Goal: Task Accomplishment & Management: Complete application form

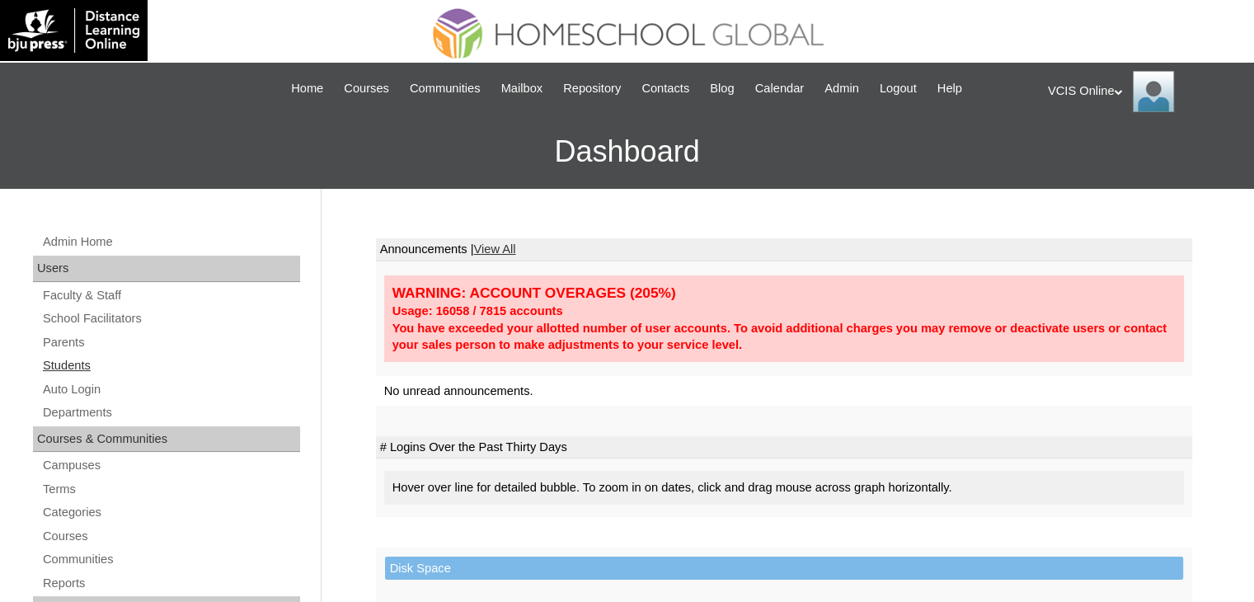
click at [61, 370] on link "Students" at bounding box center [170, 365] width 259 height 21
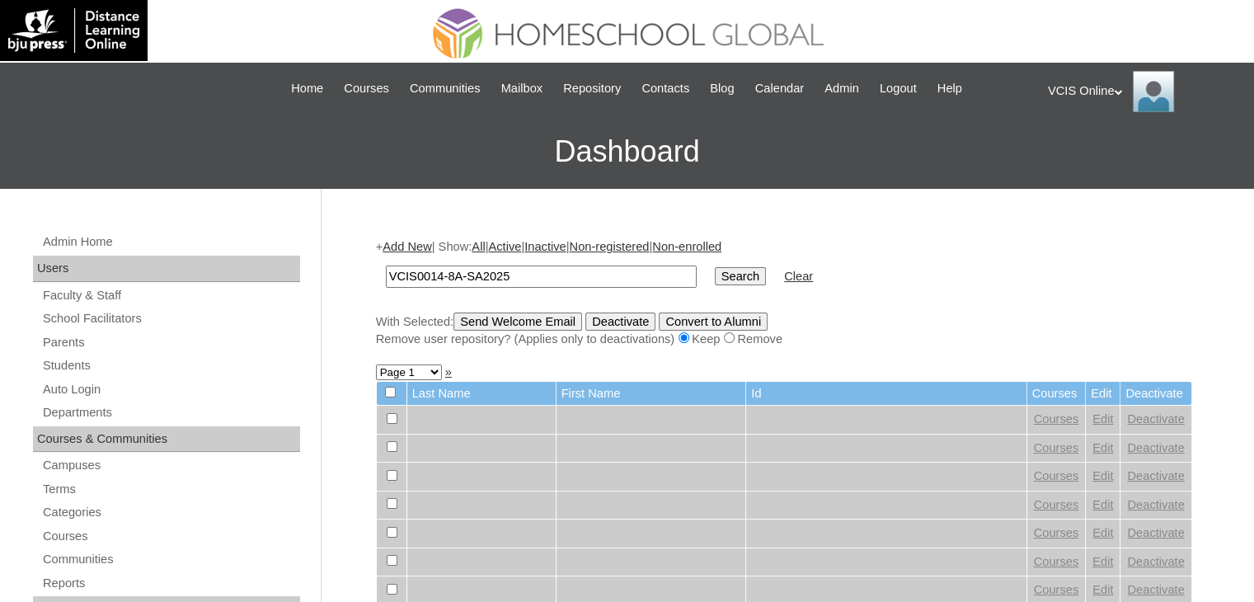
type input "VCIS0014-8A-SA2025"
click at [715, 271] on input "Search" at bounding box center [740, 276] width 51 height 18
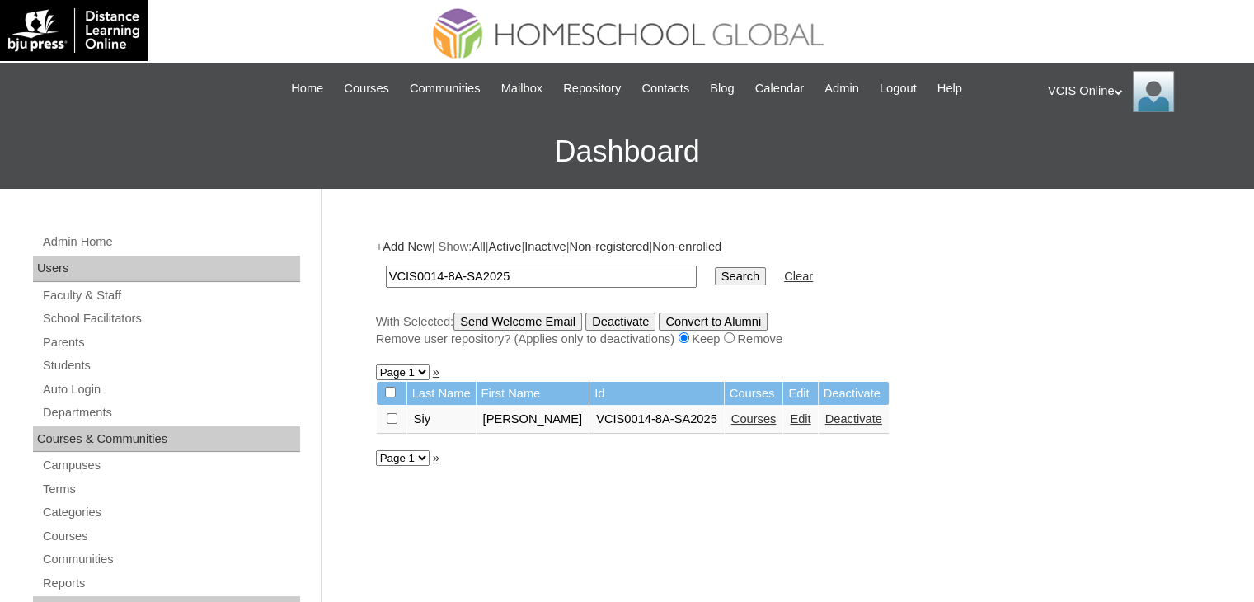
scroll to position [110, 0]
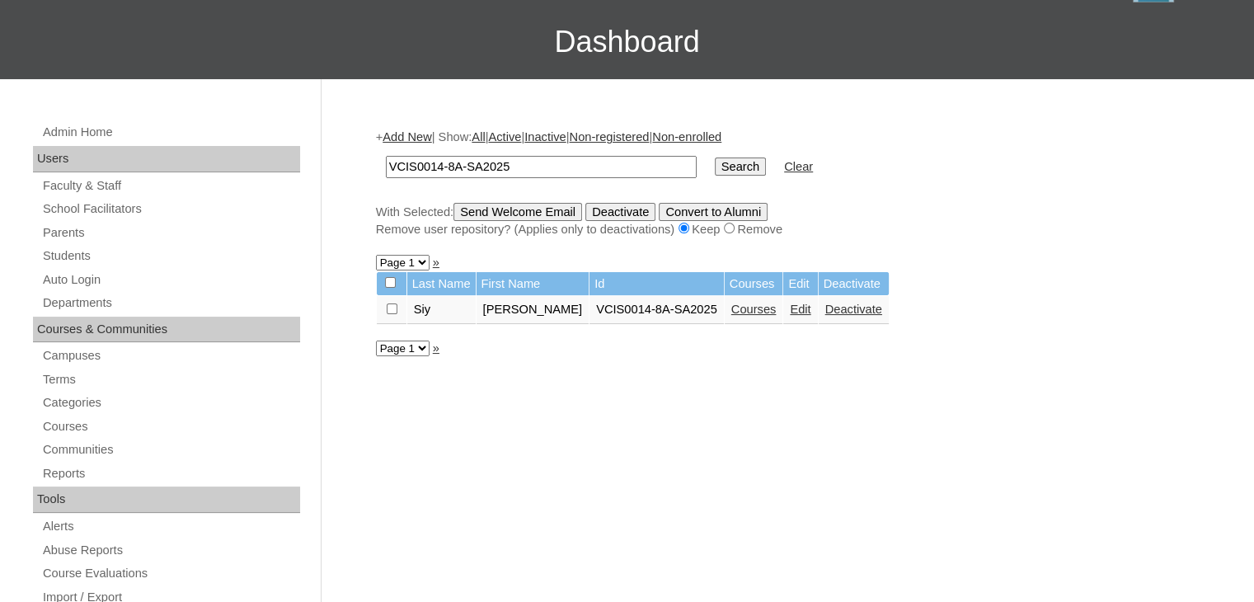
click at [732, 307] on link "Courses" at bounding box center [754, 309] width 45 height 13
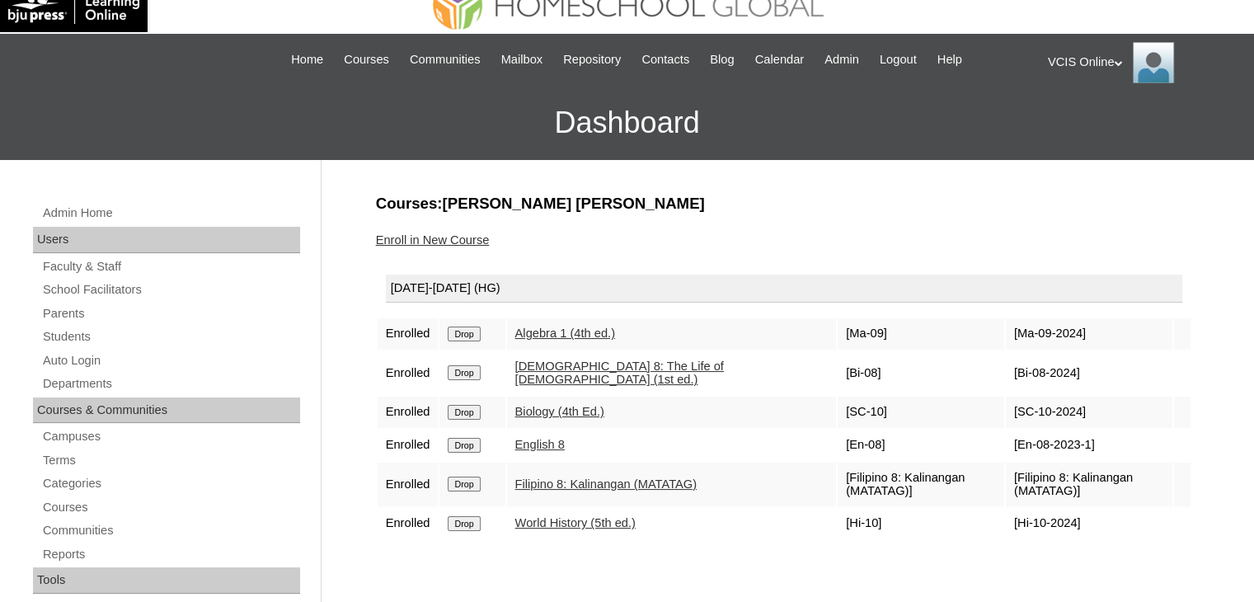
scroll to position [54, 0]
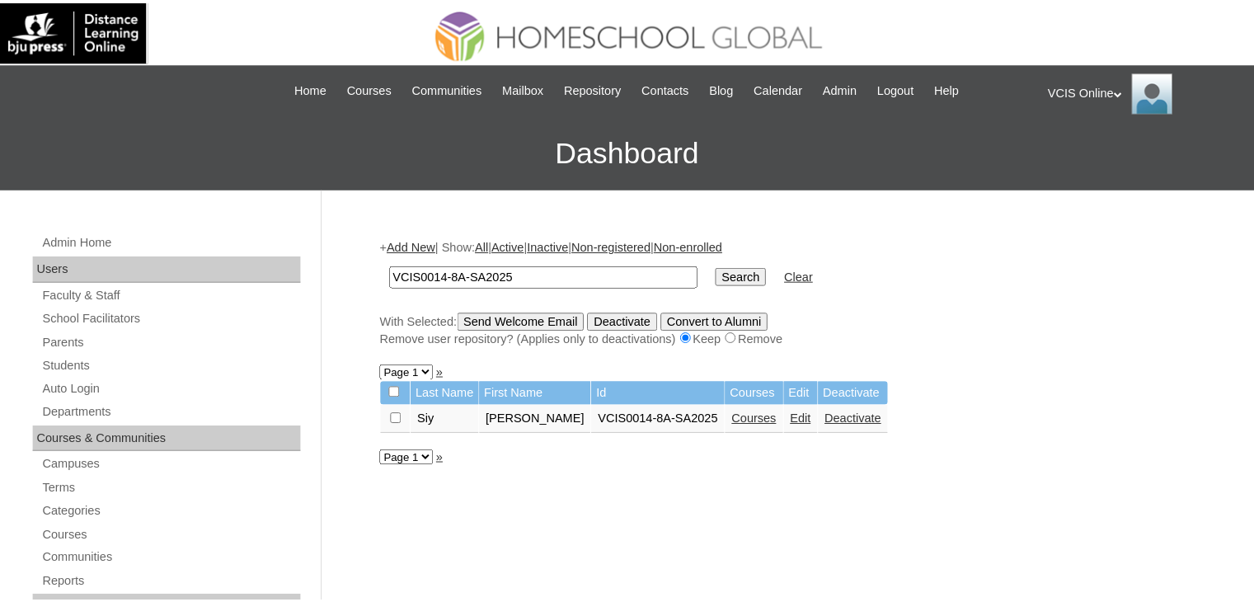
scroll to position [110, 0]
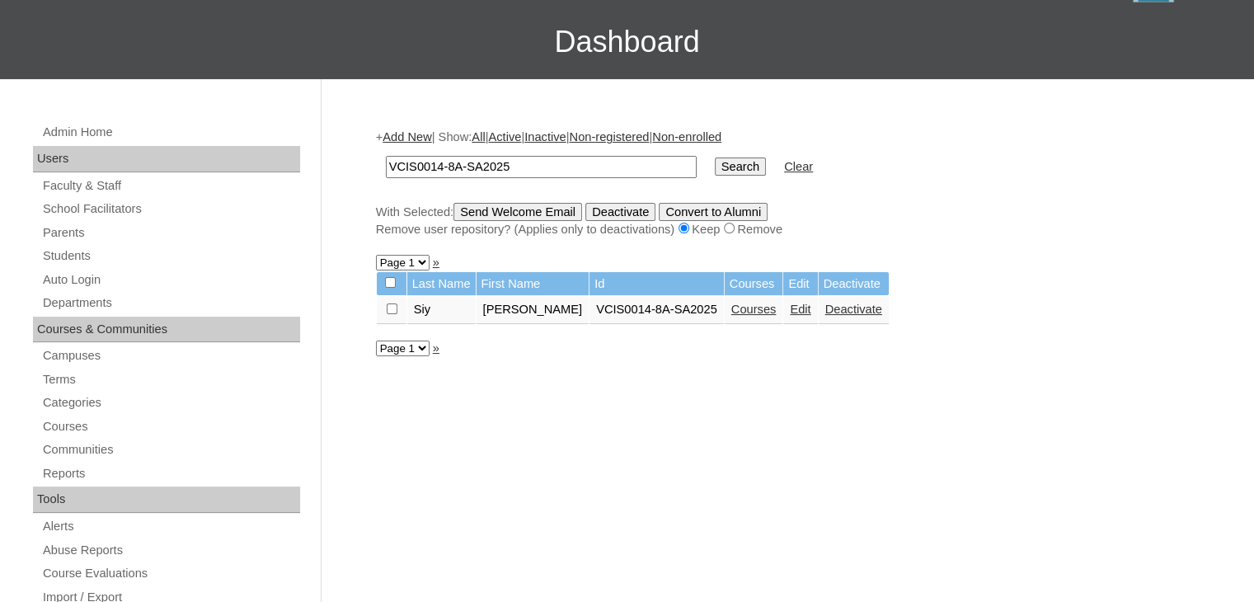
click at [790, 306] on link "Edit" at bounding box center [800, 309] width 21 height 13
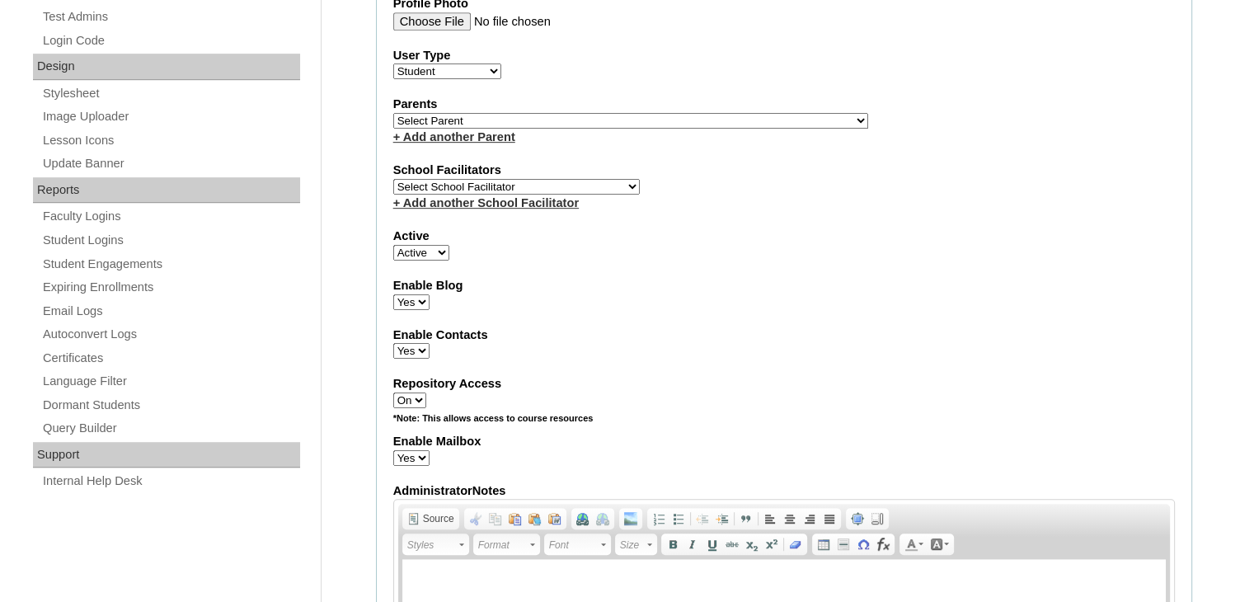
scroll to position [714, 0]
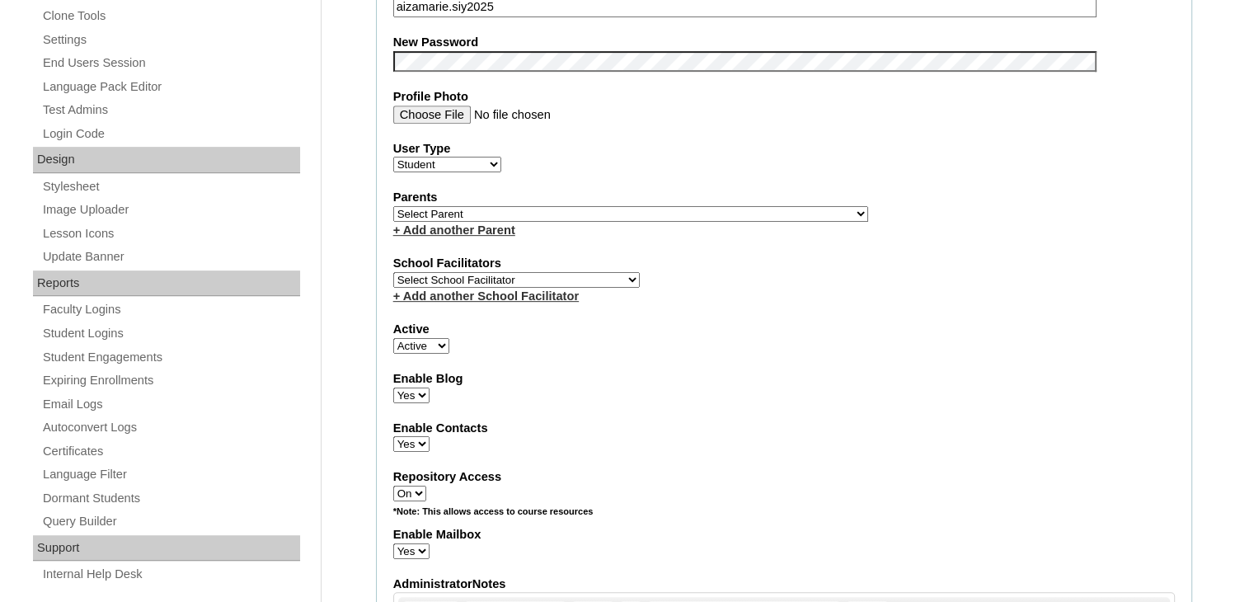
click at [520, 272] on select "Select School Facilitator [PERSON_NAME] [PERSON_NAME] Gloryfe [PERSON_NAME] [PE…" at bounding box center [516, 280] width 247 height 16
select select "39294"
click at [393, 272] on select "Select School Facilitator [PERSON_NAME] [PERSON_NAME] Gloryfe [PERSON_NAME] [PE…" at bounding box center [516, 280] width 247 height 16
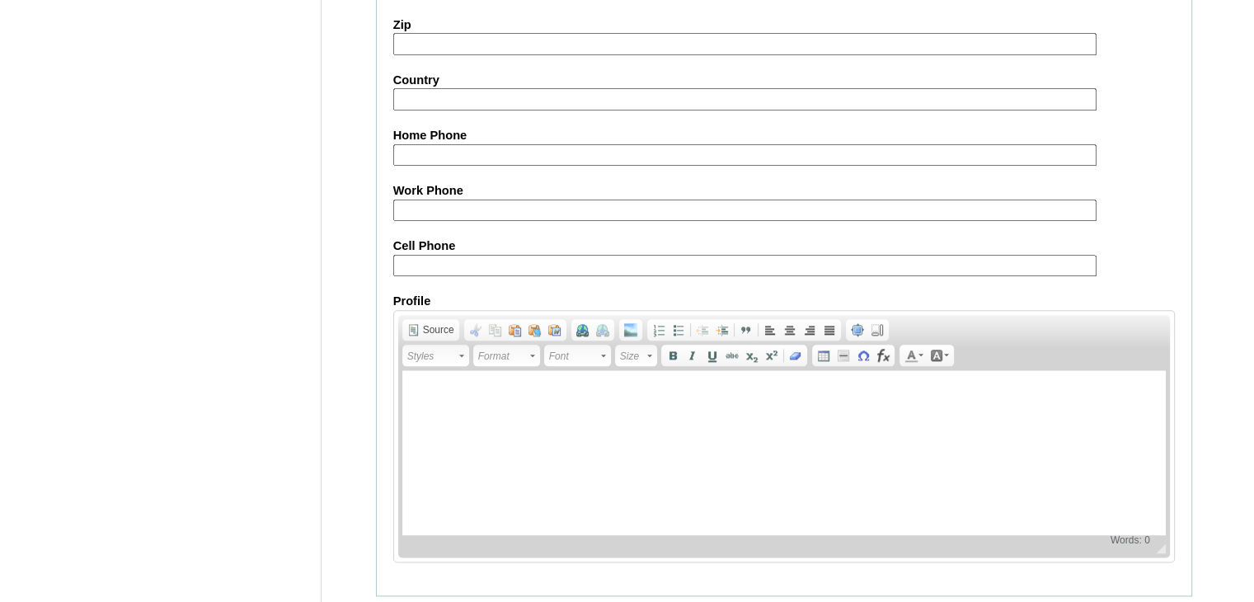
scroll to position [1878, 0]
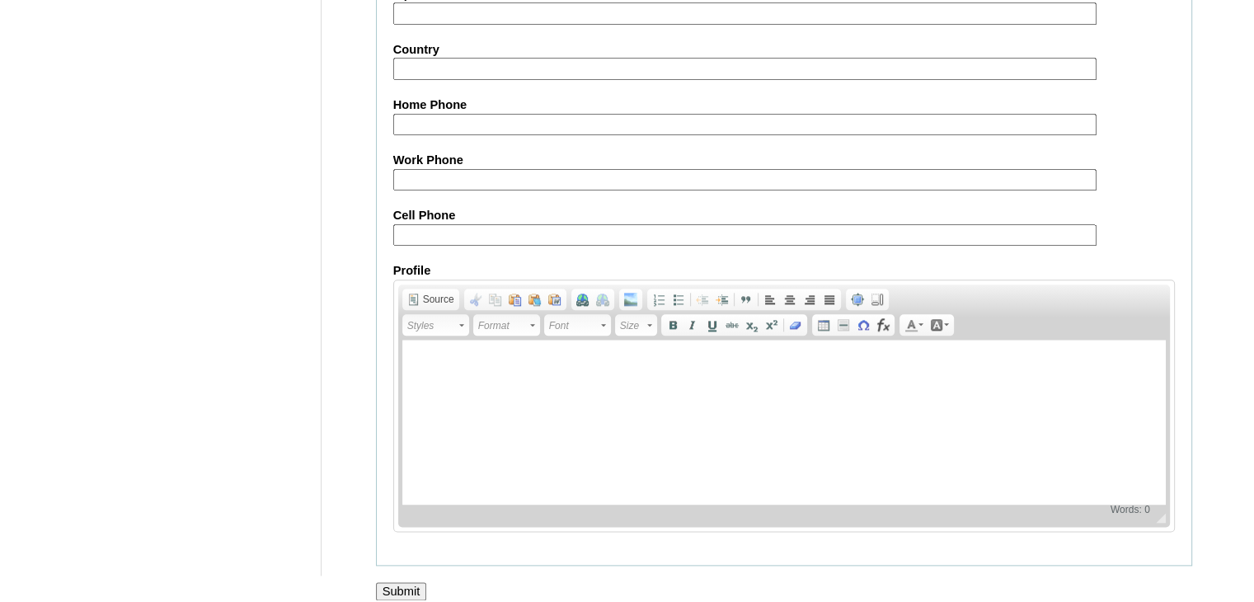
click at [391, 582] on input "Submit" at bounding box center [401, 591] width 51 height 18
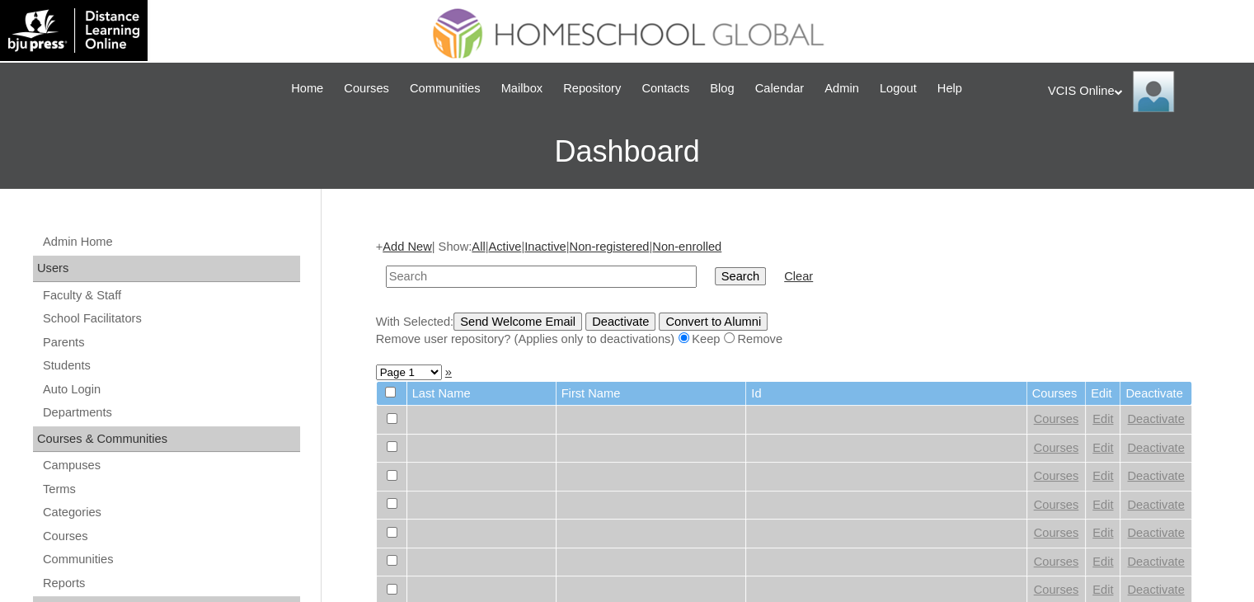
paste input "VCIS008-8A-SA2025"
type input "VCIS008-8A-SA2025"
click at [715, 279] on input "Search" at bounding box center [740, 276] width 51 height 18
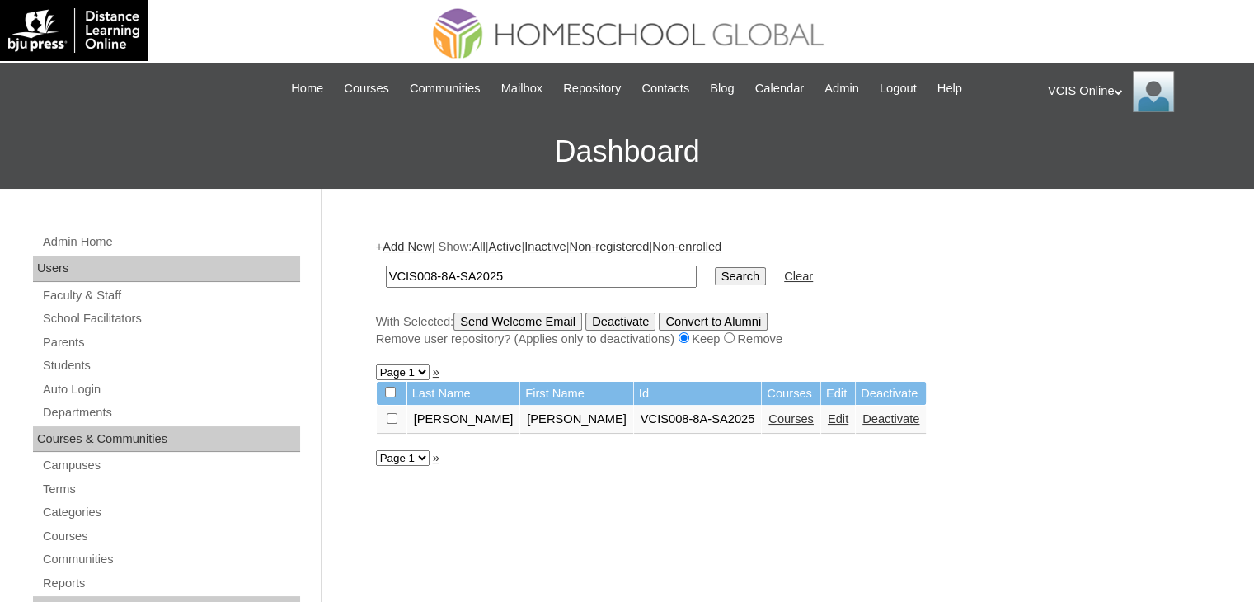
click at [828, 414] on link "Edit" at bounding box center [838, 418] width 21 height 13
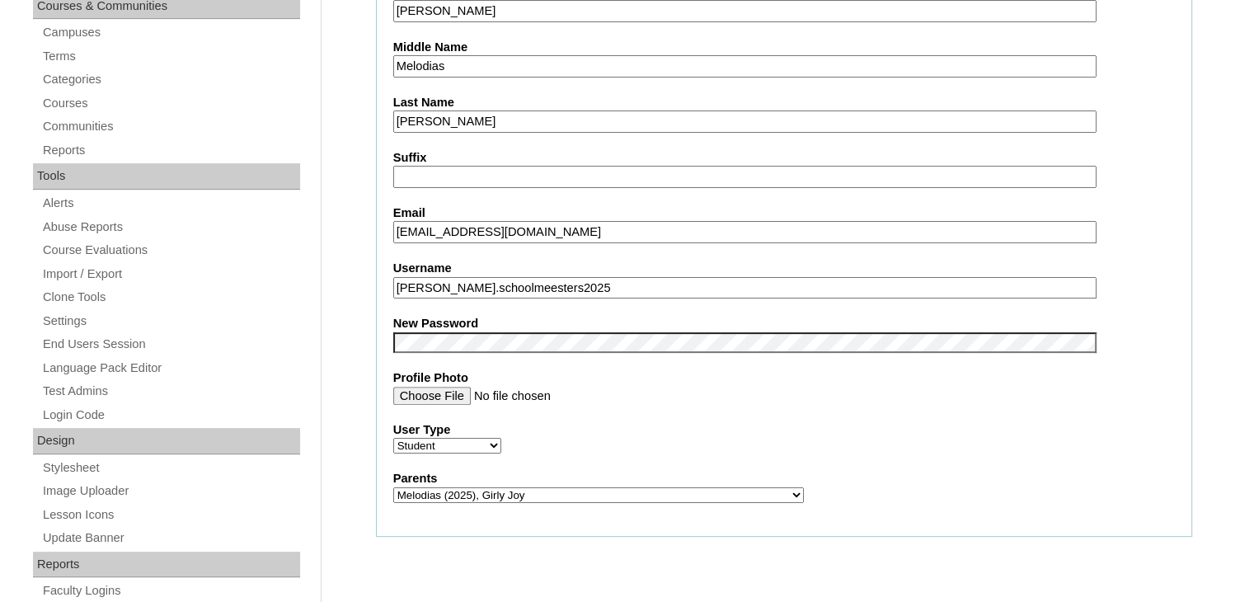
scroll to position [531, 0]
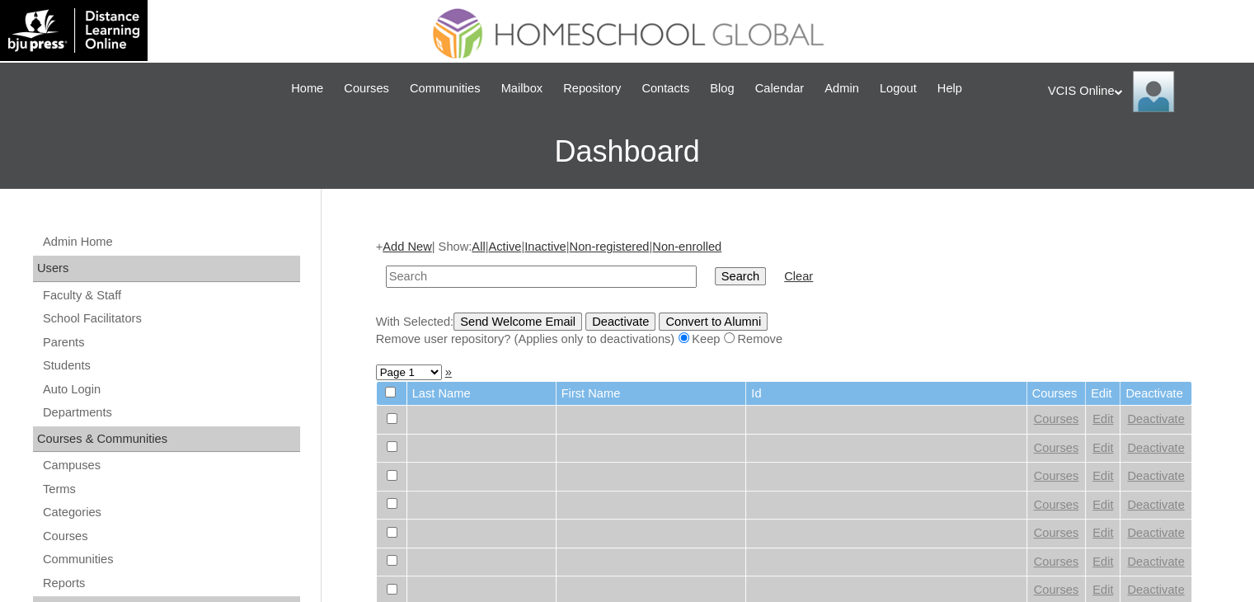
click at [1093, 97] on div "VCIS Online My Profile My Settings Logout" at bounding box center [1143, 91] width 190 height 41
click at [1094, 153] on span "Logout" at bounding box center [1077, 154] width 33 height 12
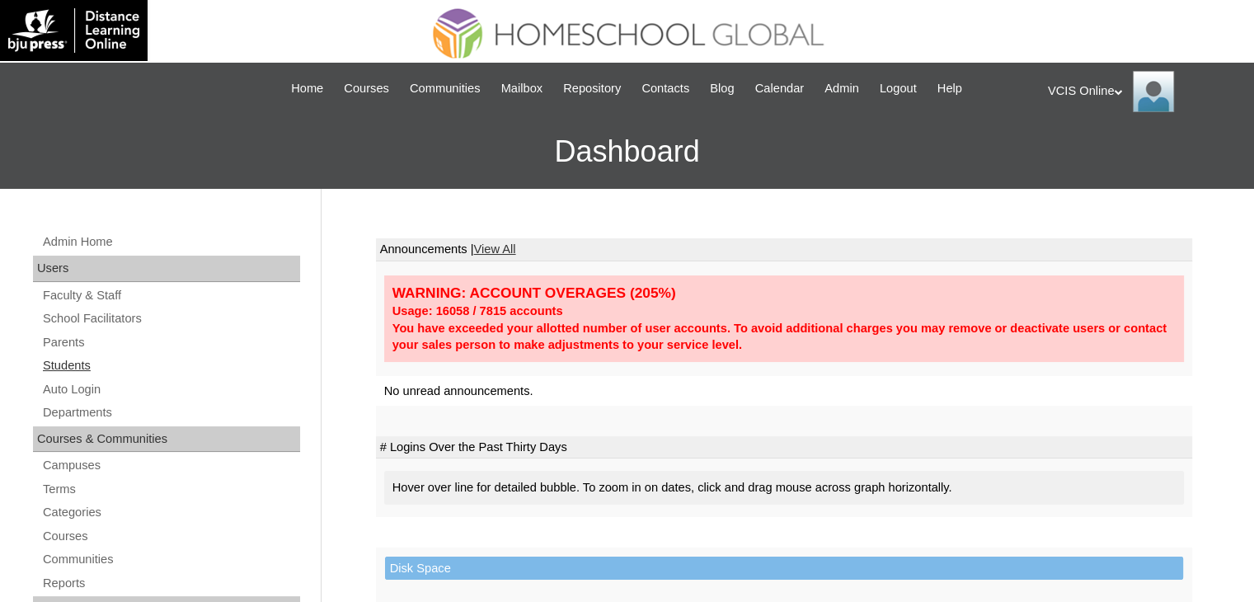
click at [44, 369] on link "Students" at bounding box center [170, 365] width 259 height 21
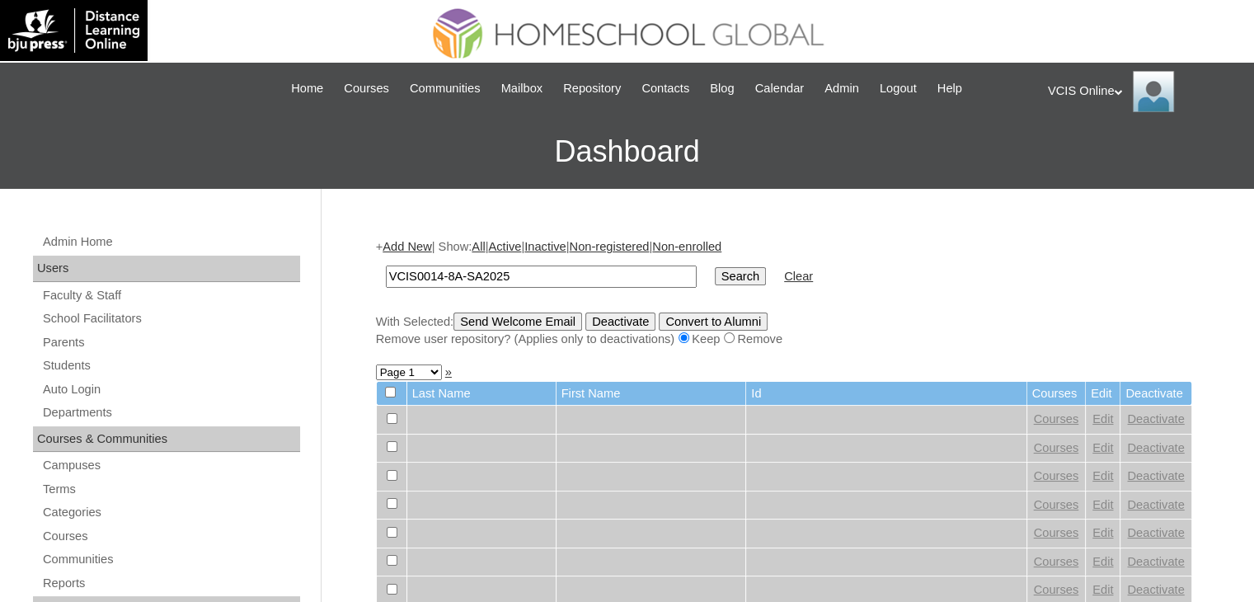
type input "VCIS0014-8A-SA2025"
click at [715, 267] on input "Search" at bounding box center [740, 276] width 51 height 18
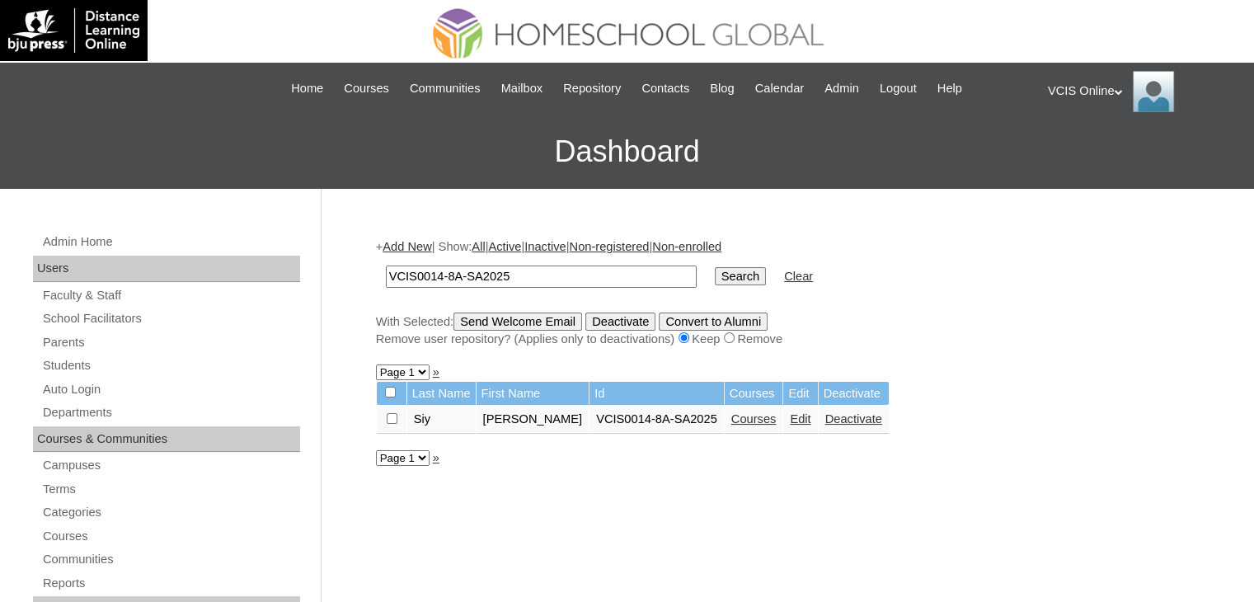
click at [790, 417] on link "Edit" at bounding box center [800, 418] width 21 height 13
